Goal: Information Seeking & Learning: Check status

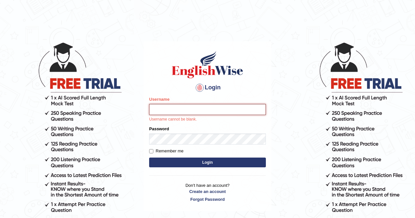
click at [160, 111] on input "Username" at bounding box center [207, 109] width 117 height 11
type input "rakeshk_parramatta"
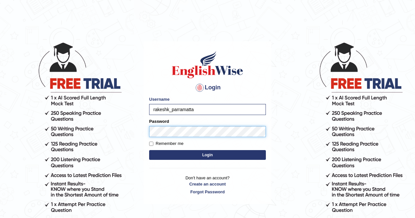
click at [208, 155] on button "Login" at bounding box center [207, 155] width 117 height 10
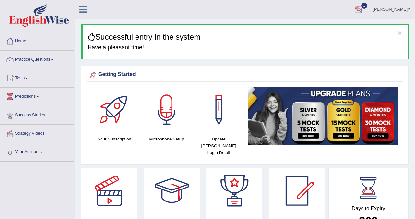
click at [363, 8] on div at bounding box center [359, 10] width 10 height 10
click at [0, 0] on ul "EW1 Sep 17, 2025 Exam evaluated See All Alerts" at bounding box center [0, 0] width 0 height 0
click at [363, 11] on div at bounding box center [359, 10] width 10 height 10
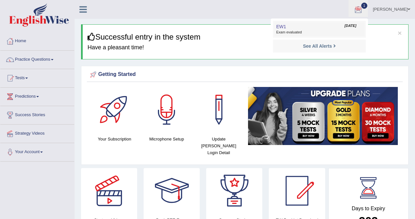
click at [295, 32] on span "Exam evaluated" at bounding box center [319, 32] width 86 height 5
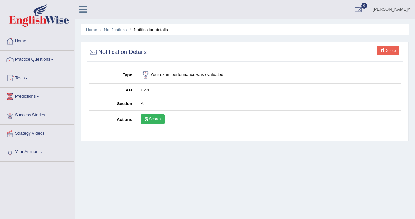
click at [154, 117] on link "Scores" at bounding box center [153, 119] width 24 height 10
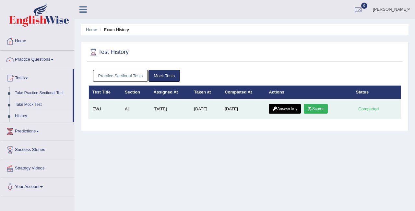
click at [316, 109] on link "Scores" at bounding box center [316, 109] width 24 height 10
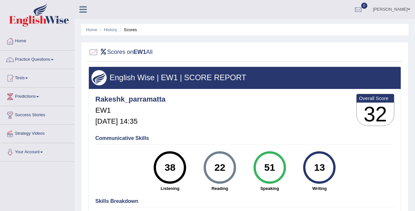
click at [199, 80] on h3 "English Wise | EW1 | SCORE REPORT" at bounding box center [244, 77] width 307 height 8
drag, startPoint x: 200, startPoint y: 79, endPoint x: 173, endPoint y: 75, distance: 27.4
click at [200, 79] on h3 "English Wise | EW1 | SCORE REPORT" at bounding box center [244, 77] width 307 height 8
click at [144, 81] on h3 "English Wise | EW1 | SCORE REPORT" at bounding box center [244, 77] width 307 height 8
click at [144, 80] on h3 "English Wise | EW1 | SCORE REPORT" at bounding box center [244, 77] width 307 height 8
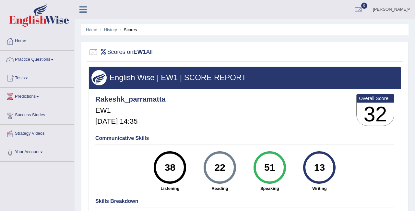
click at [108, 121] on h5 "Sep 17, 2025, 14:35" at bounding box center [130, 121] width 70 height 8
click at [124, 139] on h4 "Communicative Skills" at bounding box center [244, 138] width 299 height 6
